Goal: Transaction & Acquisition: Purchase product/service

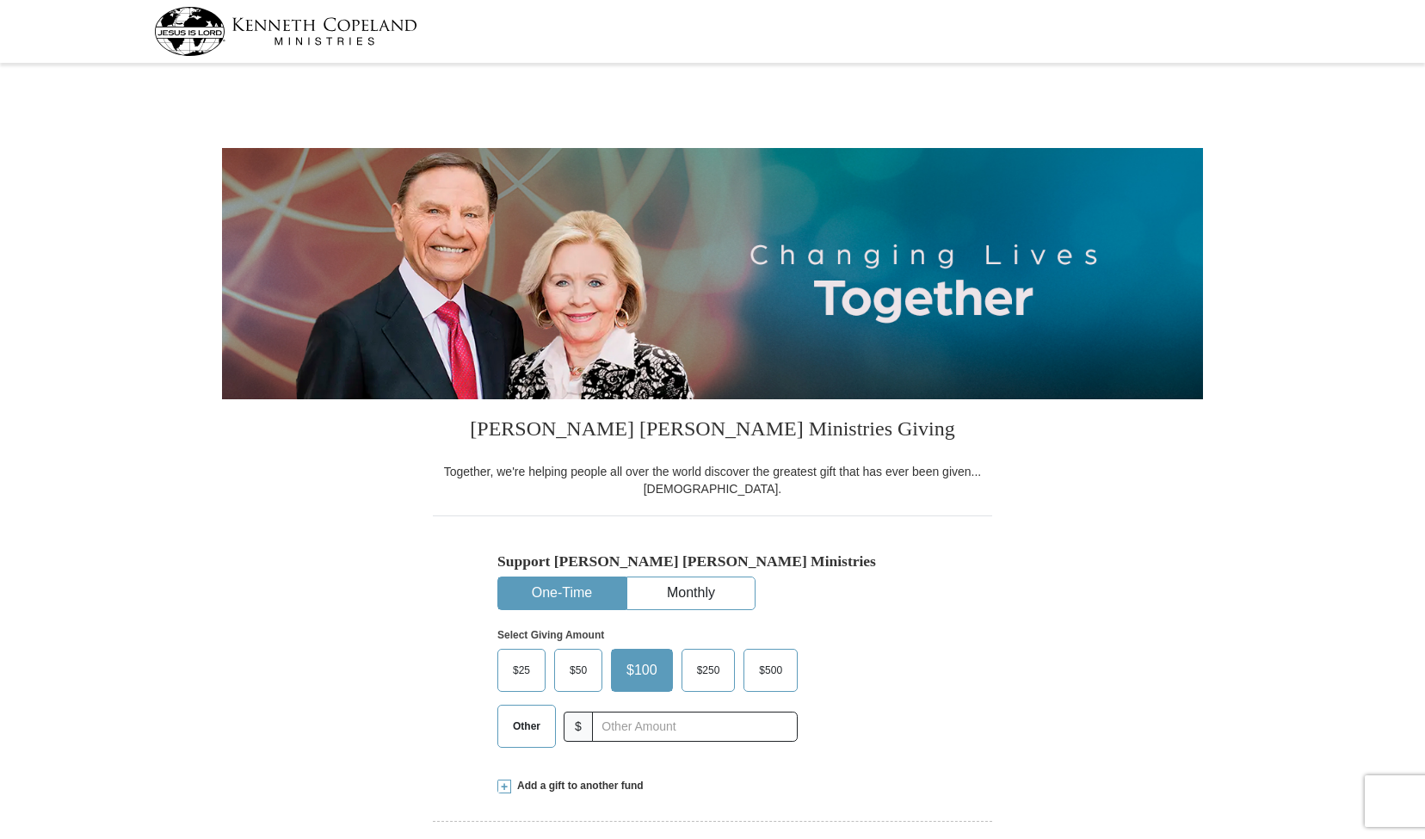
select select "CA"
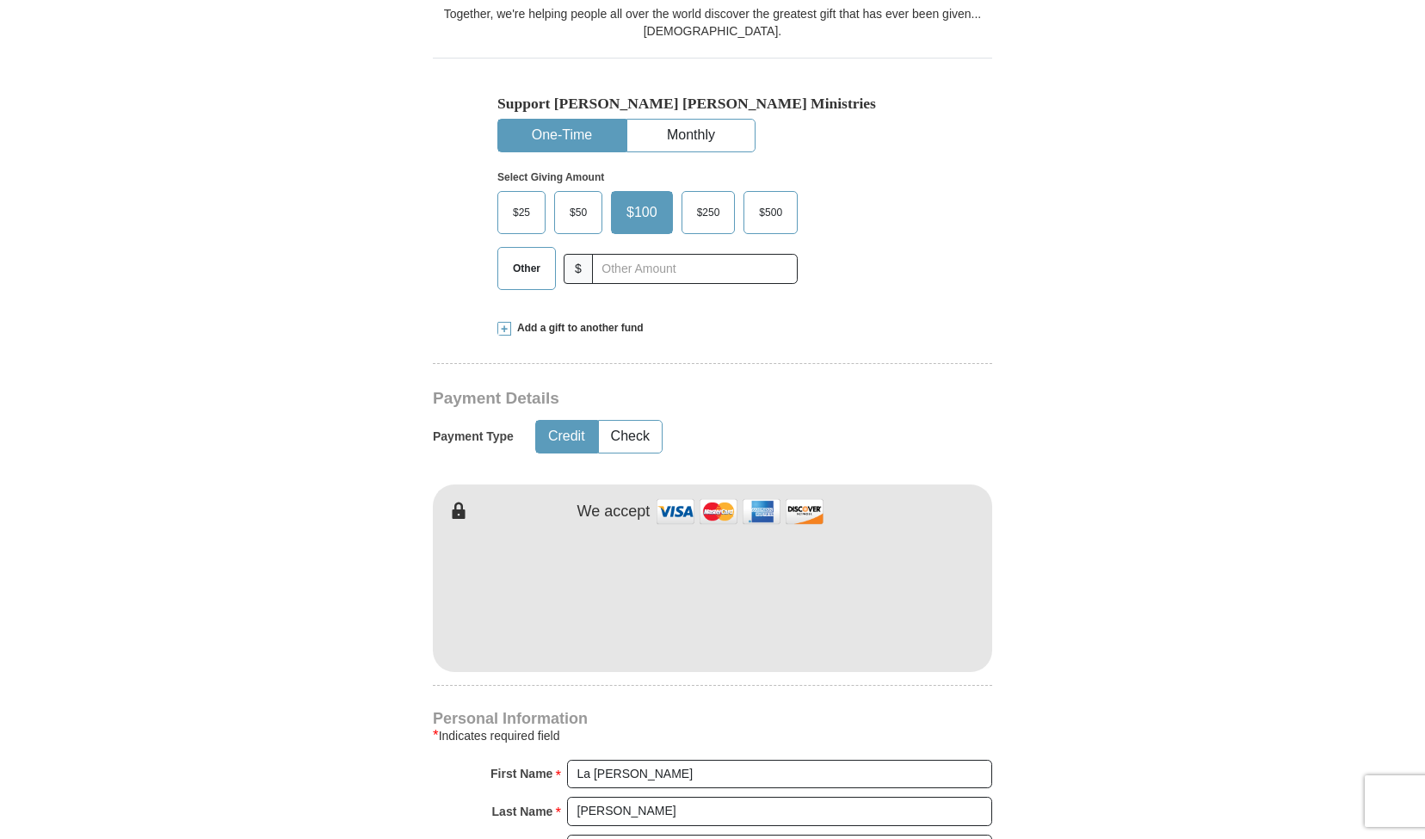
scroll to position [460, 0]
click at [626, 428] on button "Check" at bounding box center [630, 435] width 63 height 32
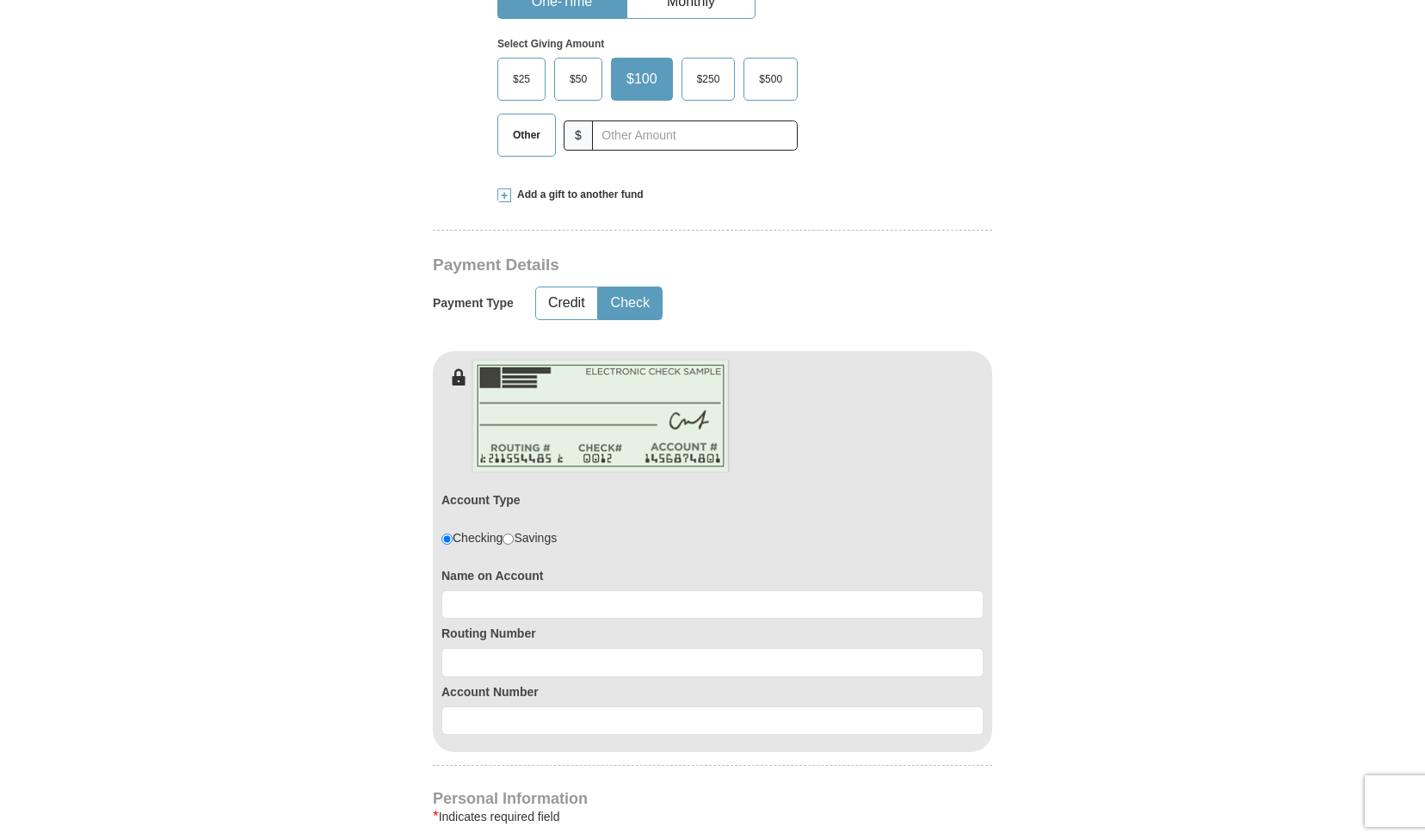
scroll to position [611, 0]
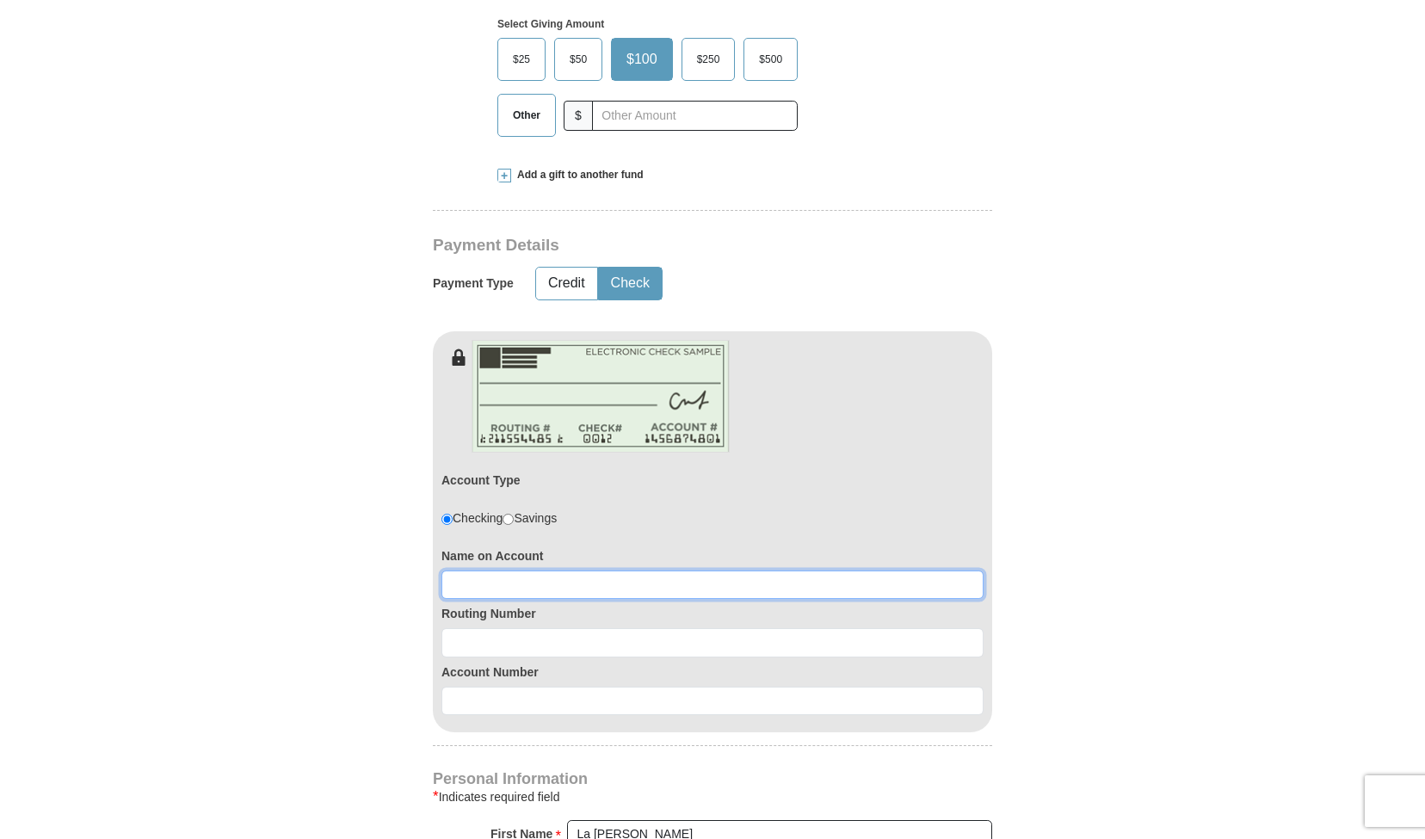
click at [565, 581] on input at bounding box center [713, 585] width 542 height 29
type input "La [PERSON_NAME][GEOGRAPHIC_DATA]"
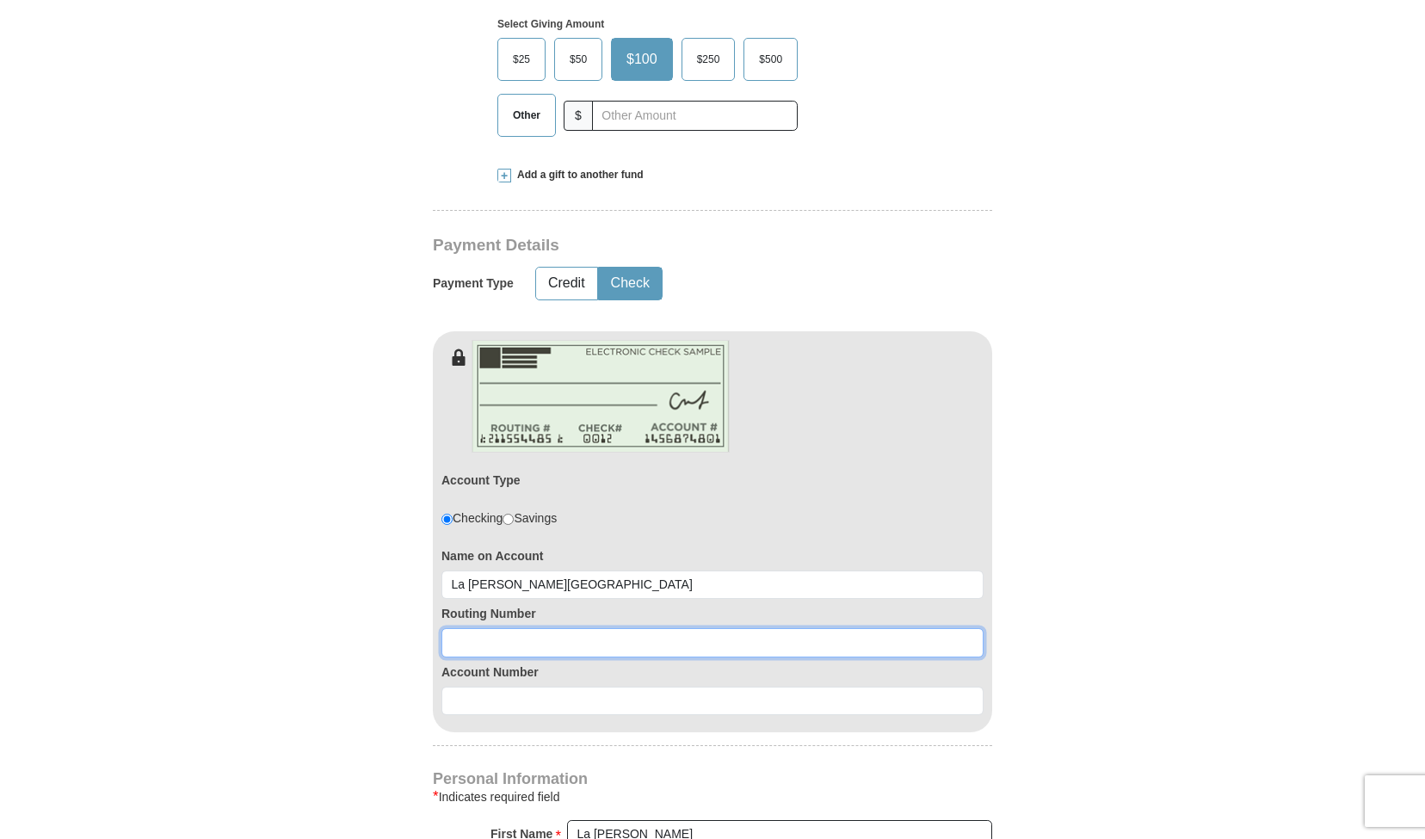
click at [514, 642] on input at bounding box center [713, 642] width 542 height 29
type input "031176110"
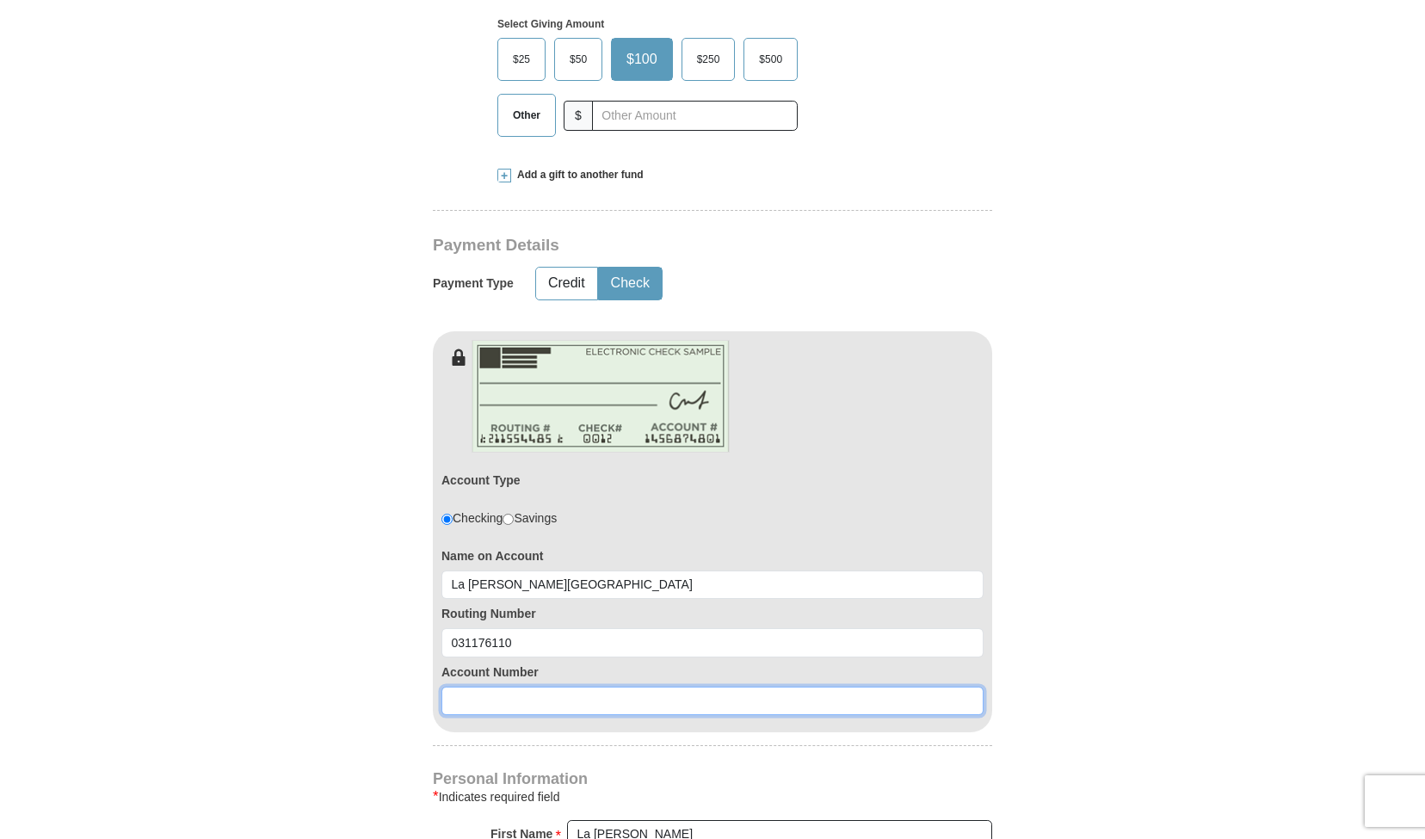
click at [530, 695] on input at bounding box center [713, 701] width 542 height 29
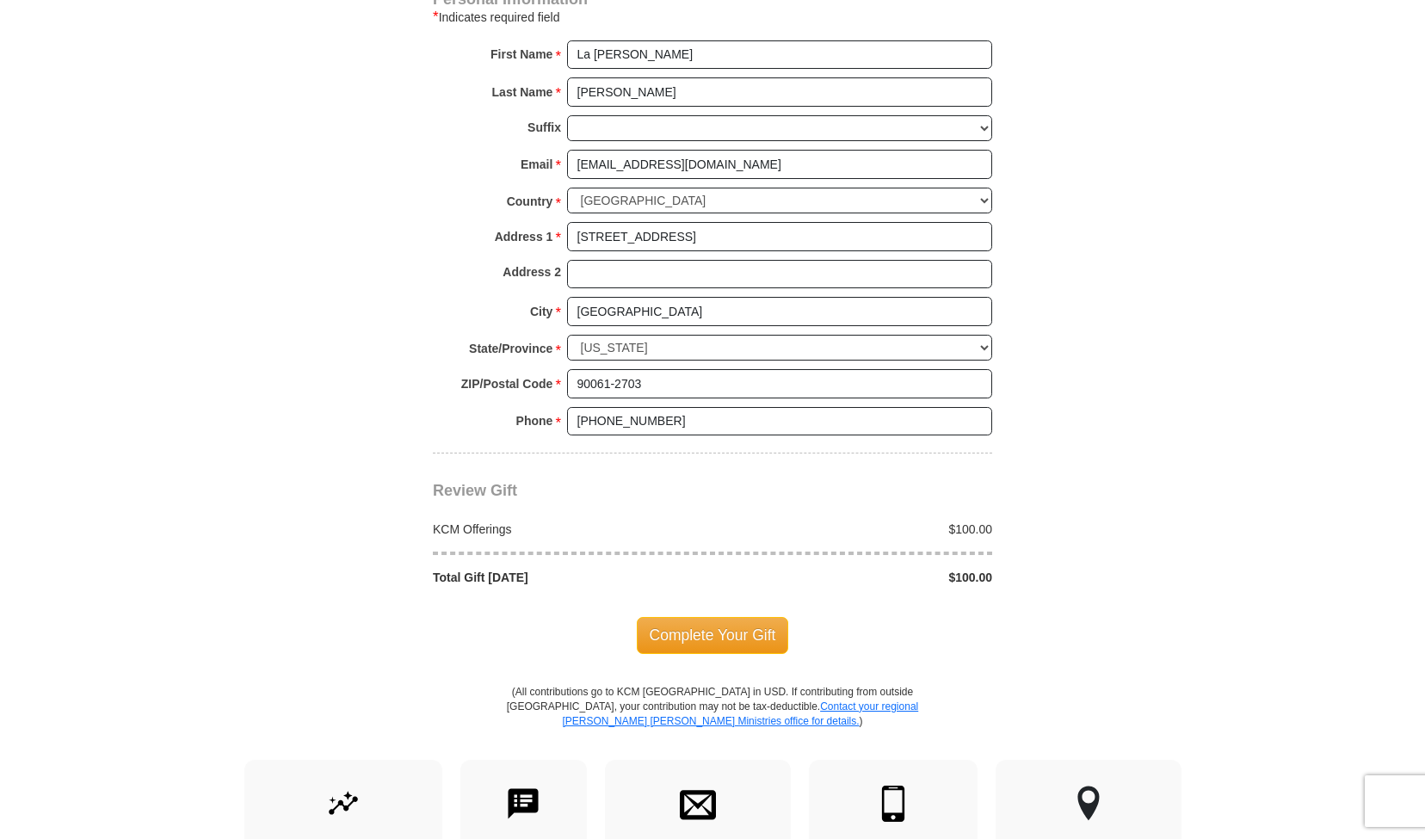
scroll to position [1412, 0]
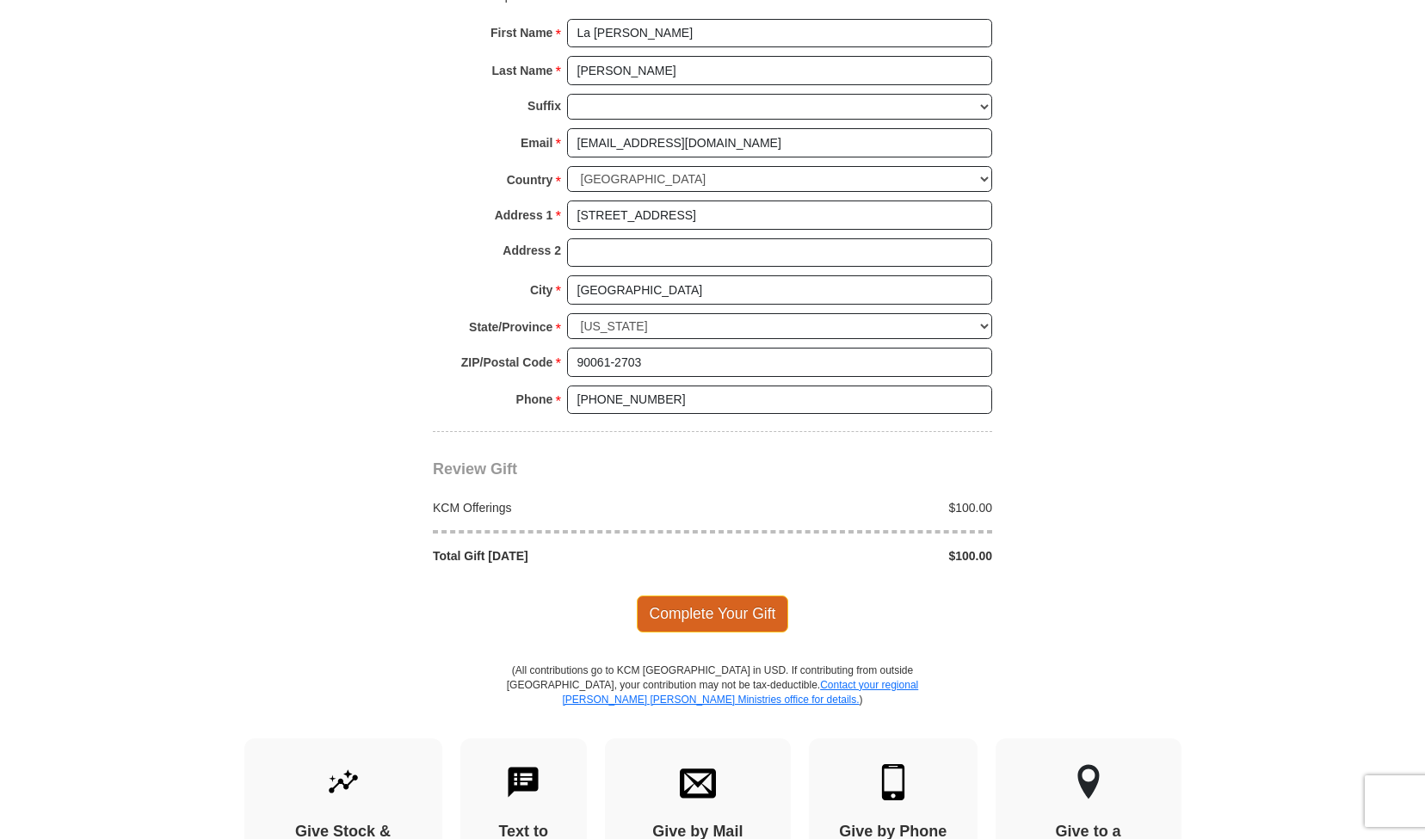
type input "036218193788"
click at [699, 604] on span "Complete Your Gift" at bounding box center [713, 614] width 152 height 36
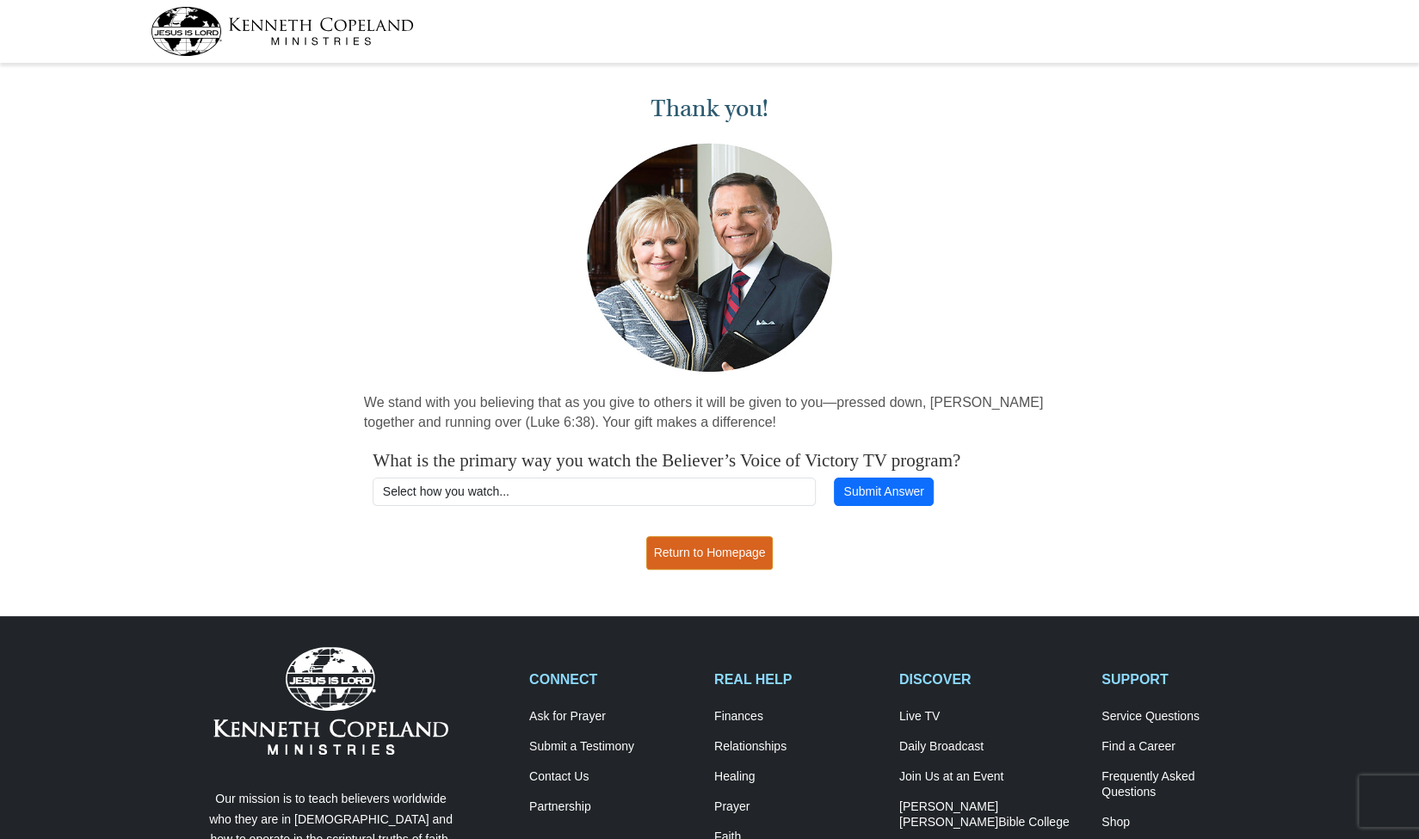
click at [717, 552] on link "Return to Homepage" at bounding box center [709, 553] width 127 height 34
